Goal: Transaction & Acquisition: Purchase product/service

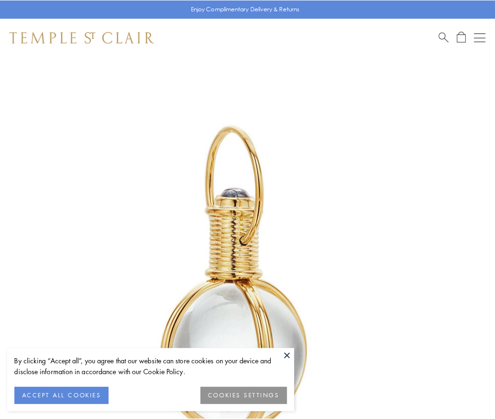
scroll to position [246, 0]
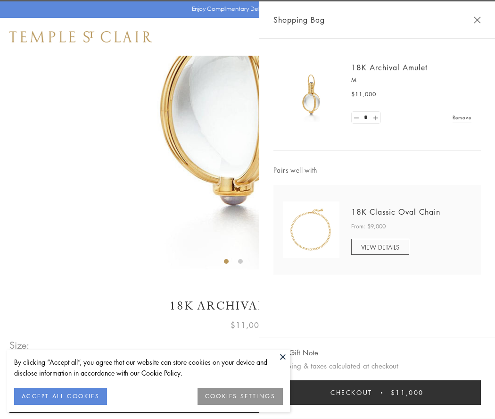
click at [377, 392] on button "Checkout $11,000" at bounding box center [378, 392] width 208 height 25
